Goal: Task Accomplishment & Management: Manage account settings

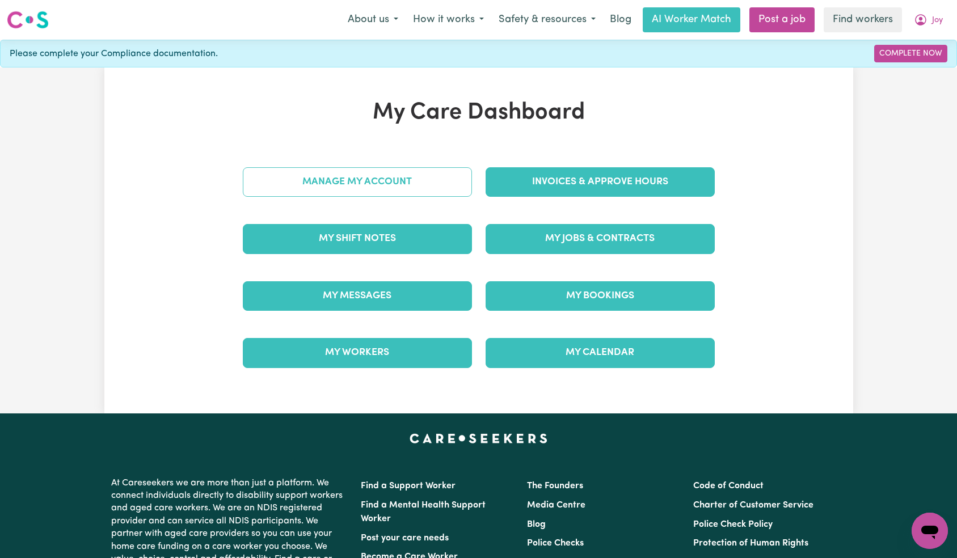
click at [412, 171] on link "Manage My Account" at bounding box center [357, 182] width 229 height 30
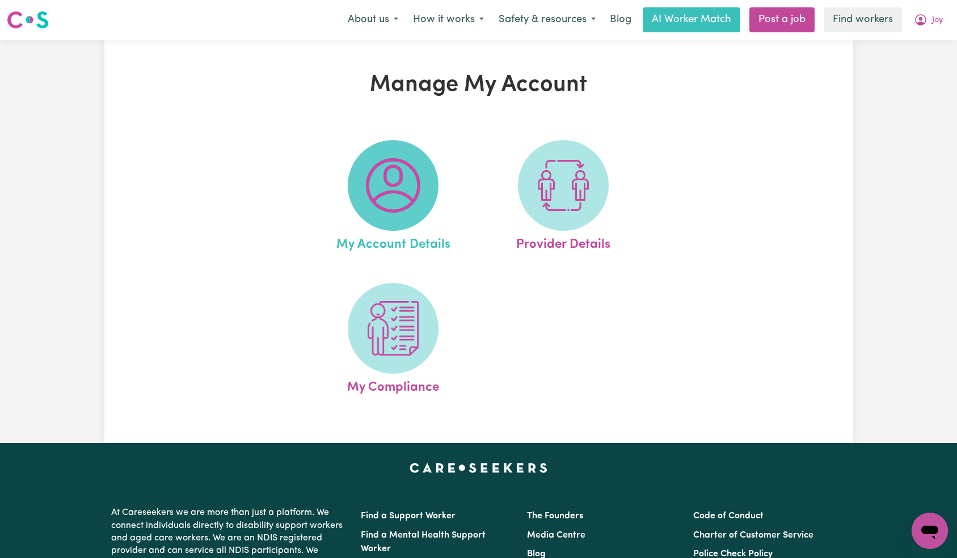
click at [408, 171] on img at bounding box center [393, 185] width 54 height 54
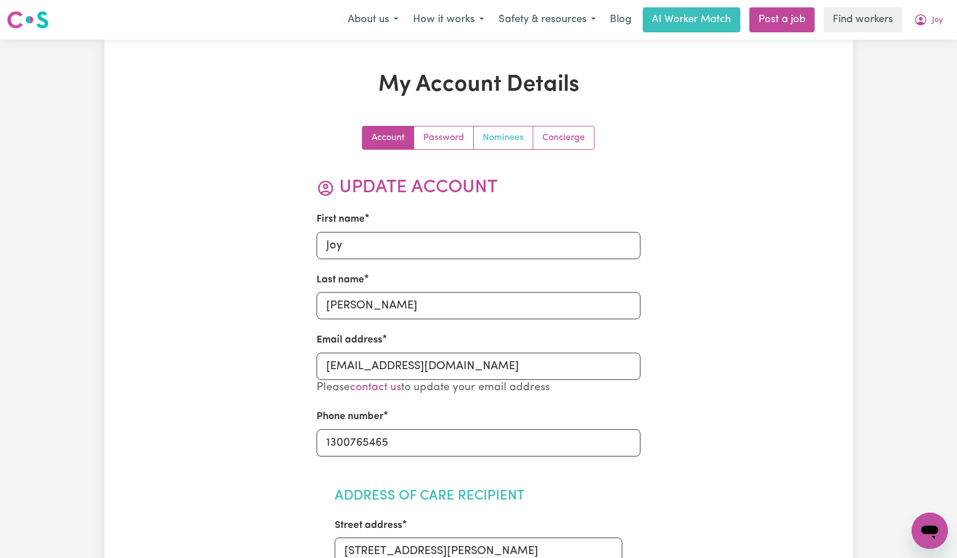
scroll to position [339, 0]
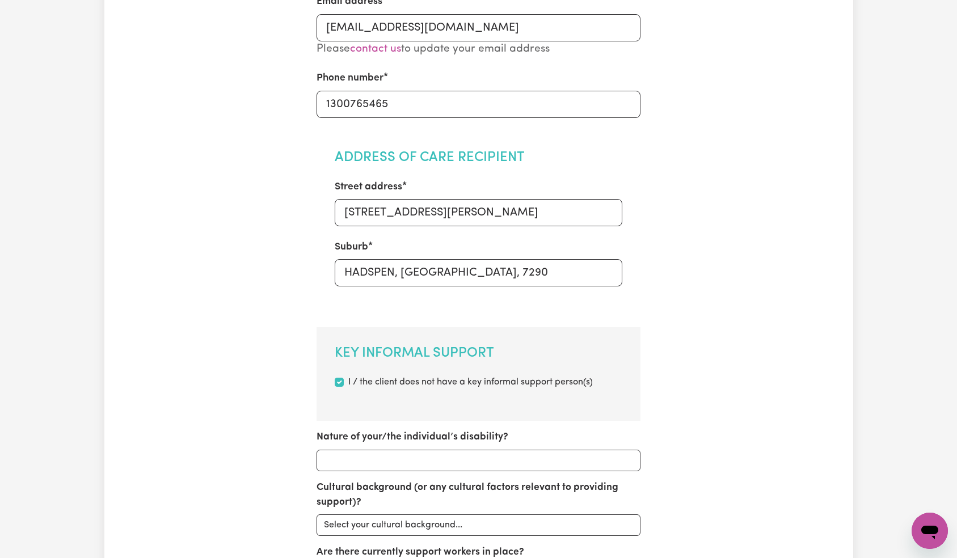
click at [490, 140] on section "Address of Care Recipient Street address [STREET_ADDRESS][PERSON_NAME]" at bounding box center [479, 225] width 324 height 187
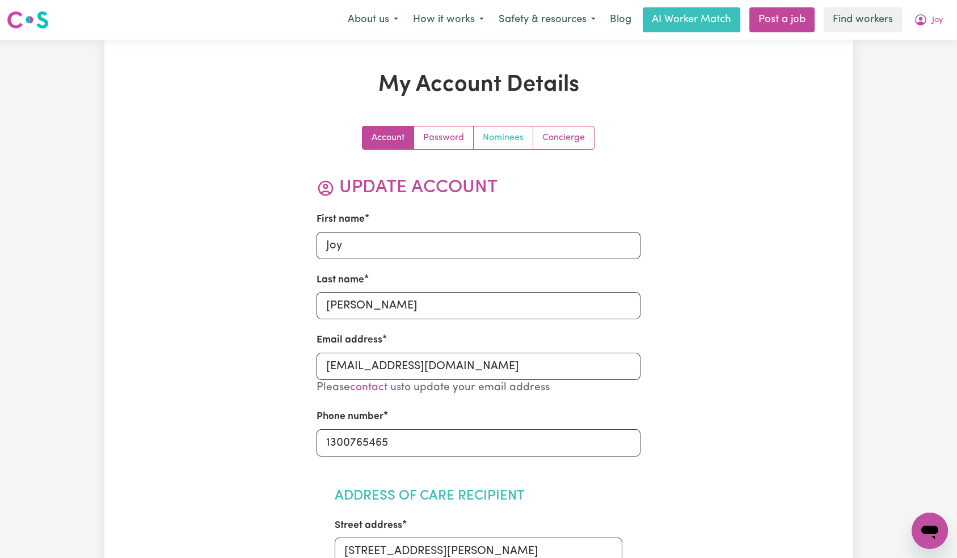
click at [511, 145] on link "Nominees" at bounding box center [504, 138] width 60 height 23
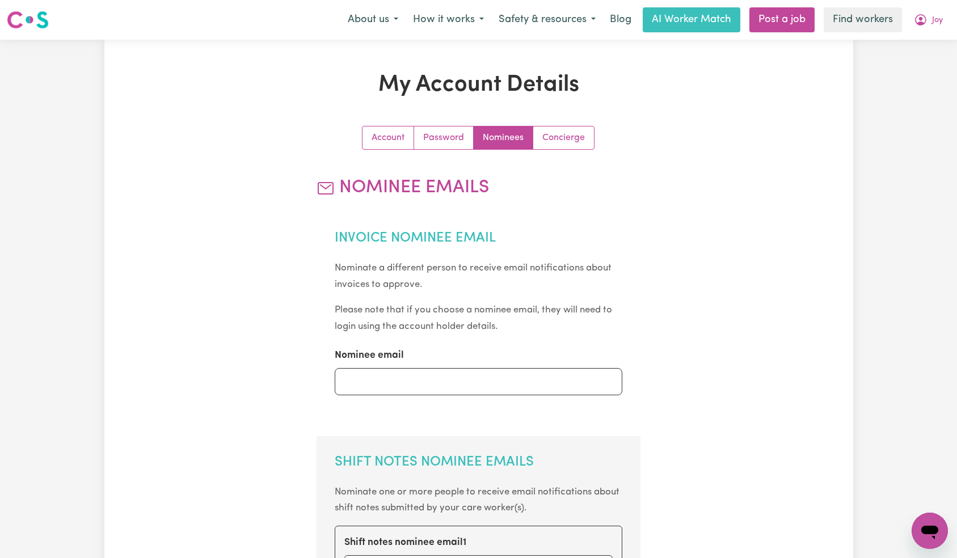
scroll to position [474, 0]
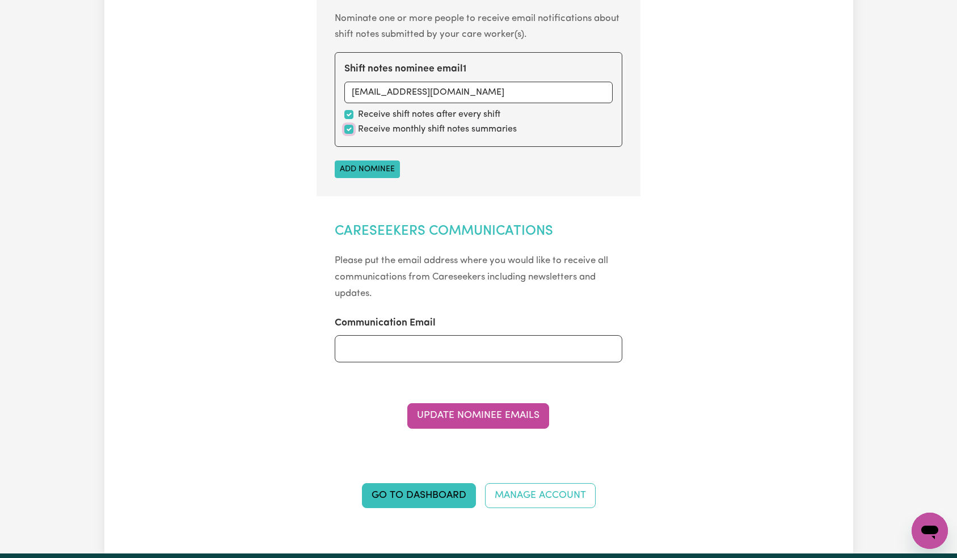
click at [349, 129] on input "checkbox" at bounding box center [348, 129] width 9 height 9
checkbox input "false"
click at [513, 409] on button "Update Nominee Emails" at bounding box center [478, 415] width 142 height 25
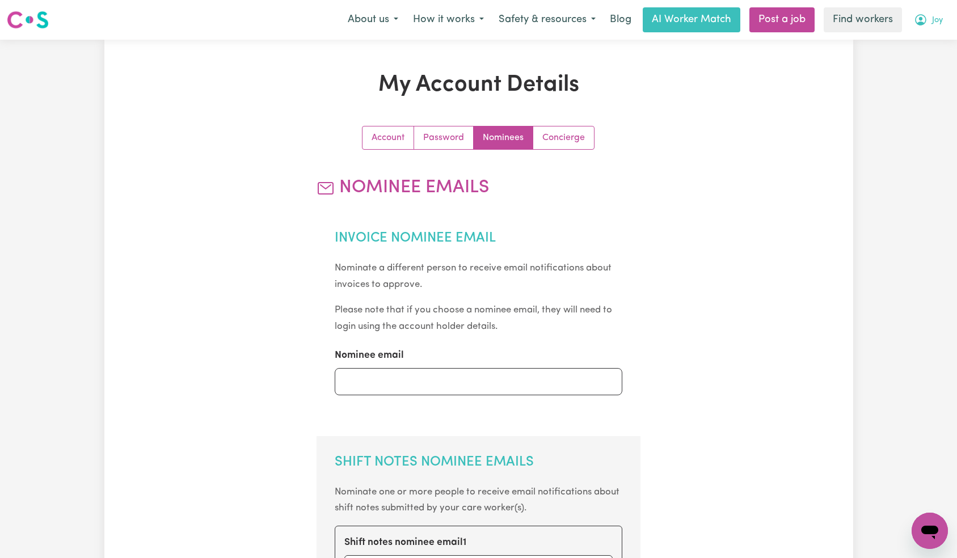
click at [931, 26] on button "Joy" at bounding box center [929, 20] width 44 height 24
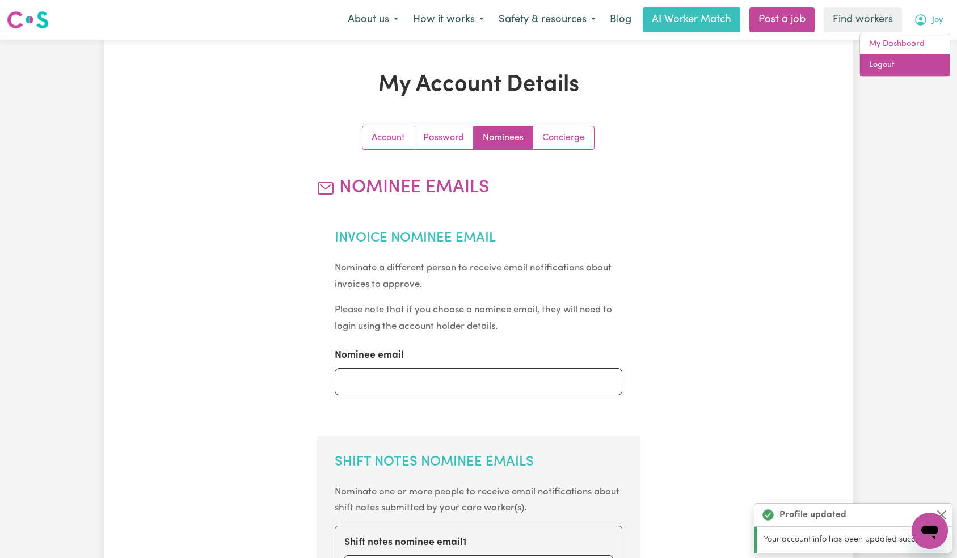
click at [905, 67] on link "Logout" at bounding box center [905, 65] width 90 height 22
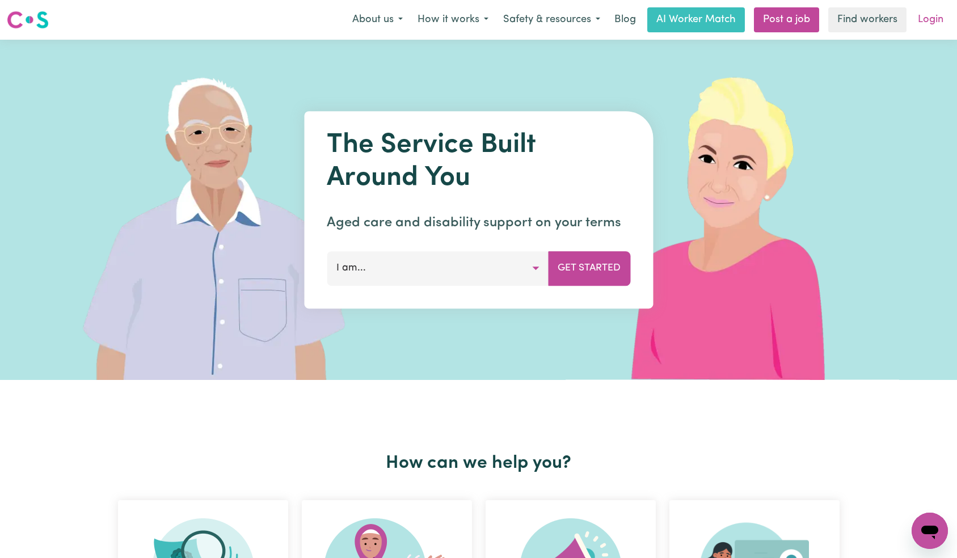
click at [937, 19] on link "Login" at bounding box center [930, 19] width 39 height 25
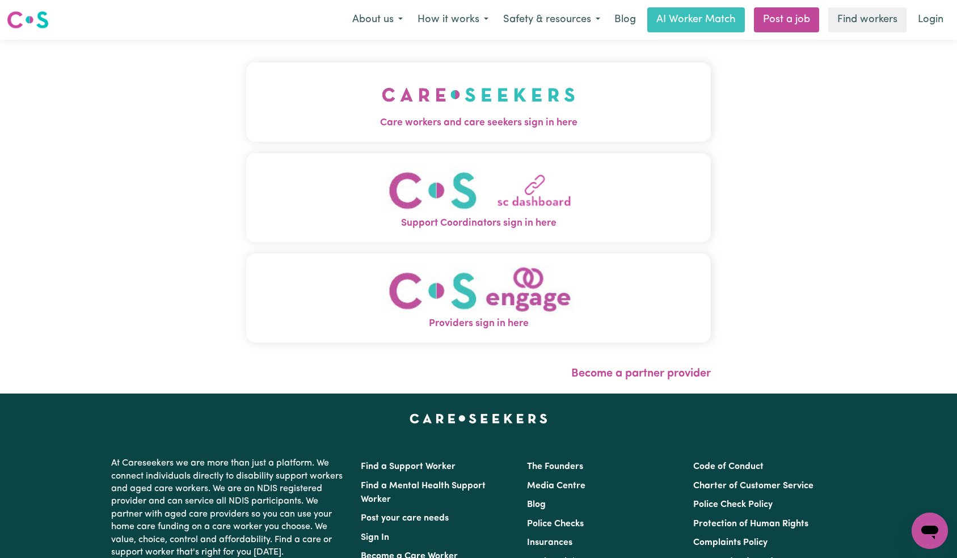
click at [382, 101] on img "Care workers and care seekers sign in here" at bounding box center [478, 95] width 193 height 42
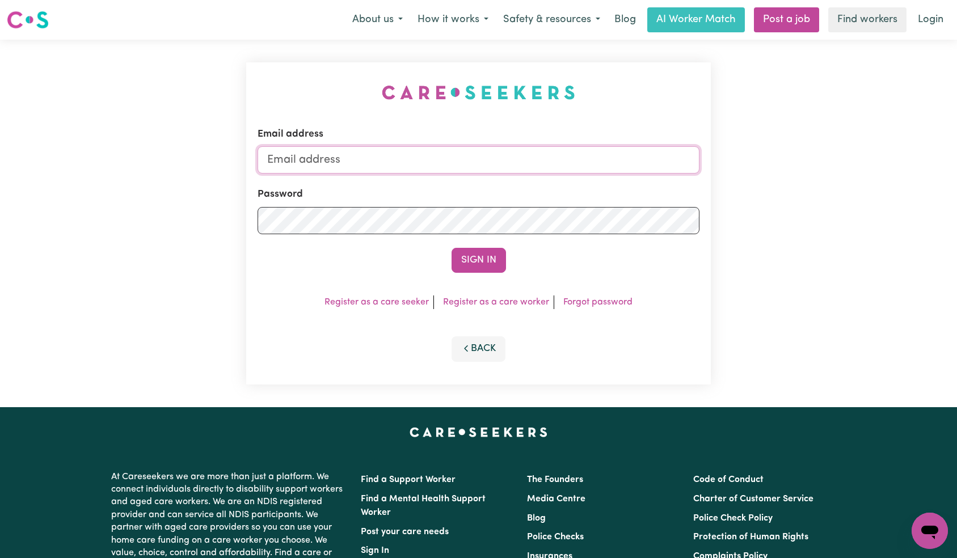
click at [481, 166] on input "Email address" at bounding box center [479, 159] width 443 height 27
paste input "[EMAIL_ADDRESS][DOMAIN_NAME]"
type input "[EMAIL_ADDRESS][DOMAIN_NAME]"
click at [477, 261] on button "Sign In" at bounding box center [479, 260] width 54 height 25
